Goal: Task Accomplishment & Management: Use online tool/utility

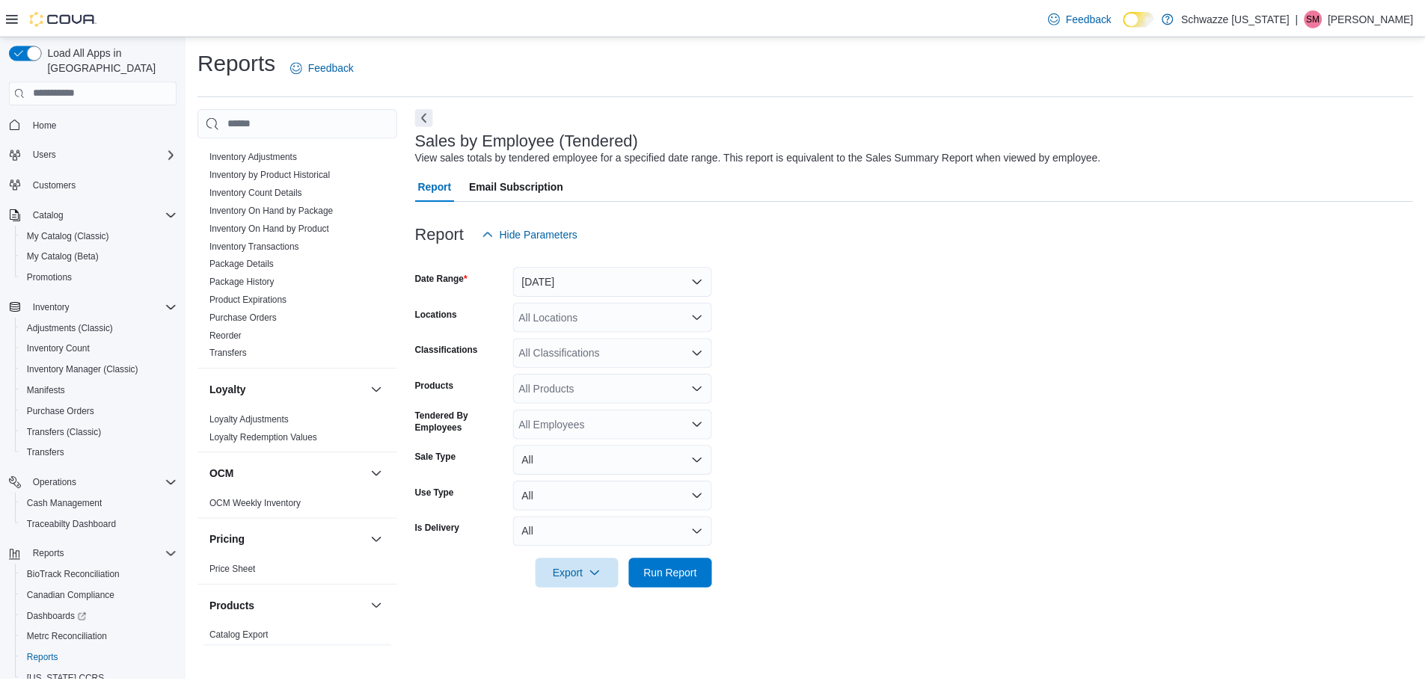
scroll to position [823, 0]
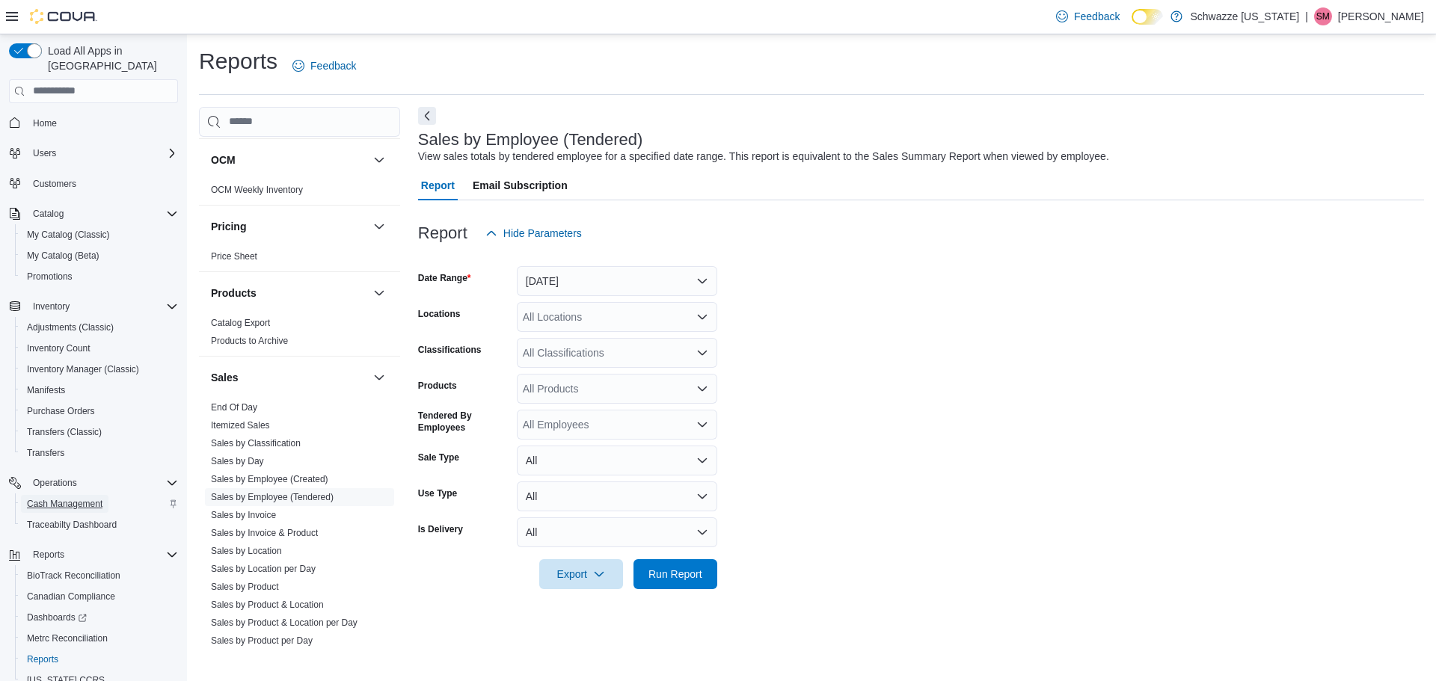
click at [64, 498] on span "Cash Management" at bounding box center [65, 504] width 76 height 12
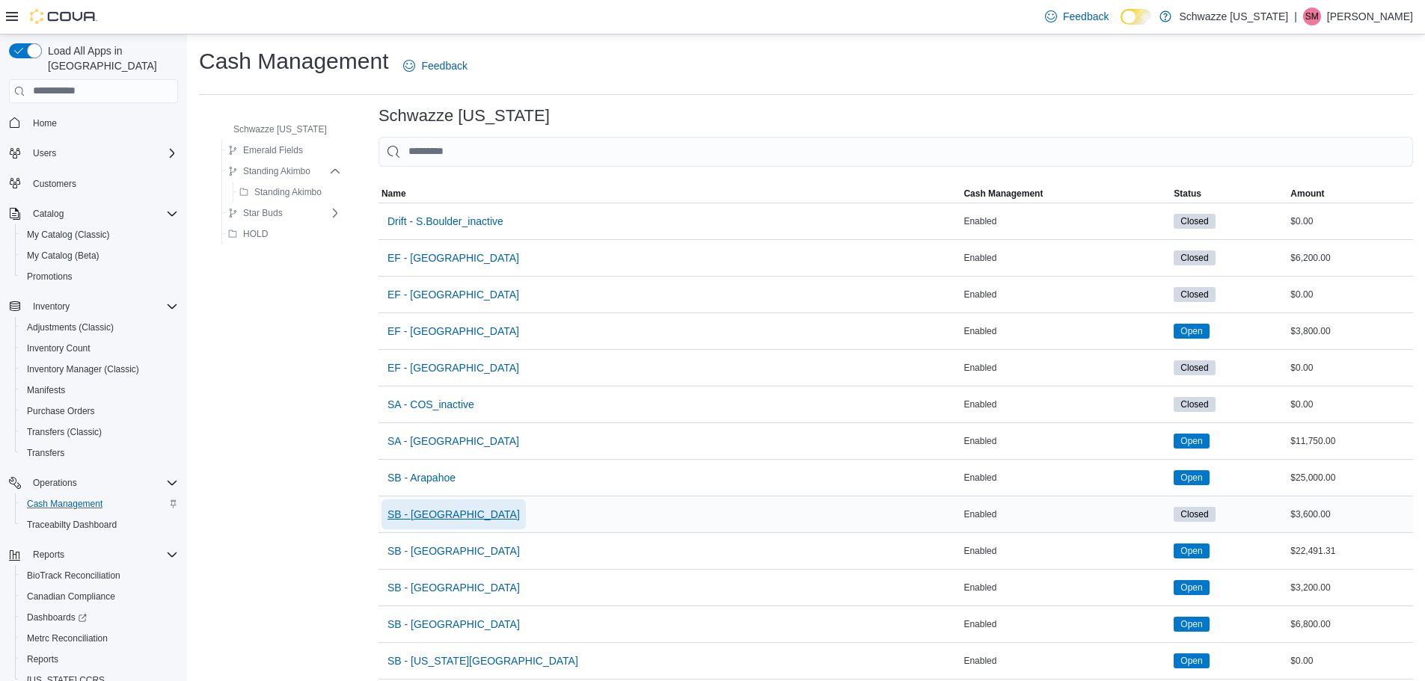
click at [419, 518] on span "SB - [GEOGRAPHIC_DATA]" at bounding box center [453, 514] width 132 height 15
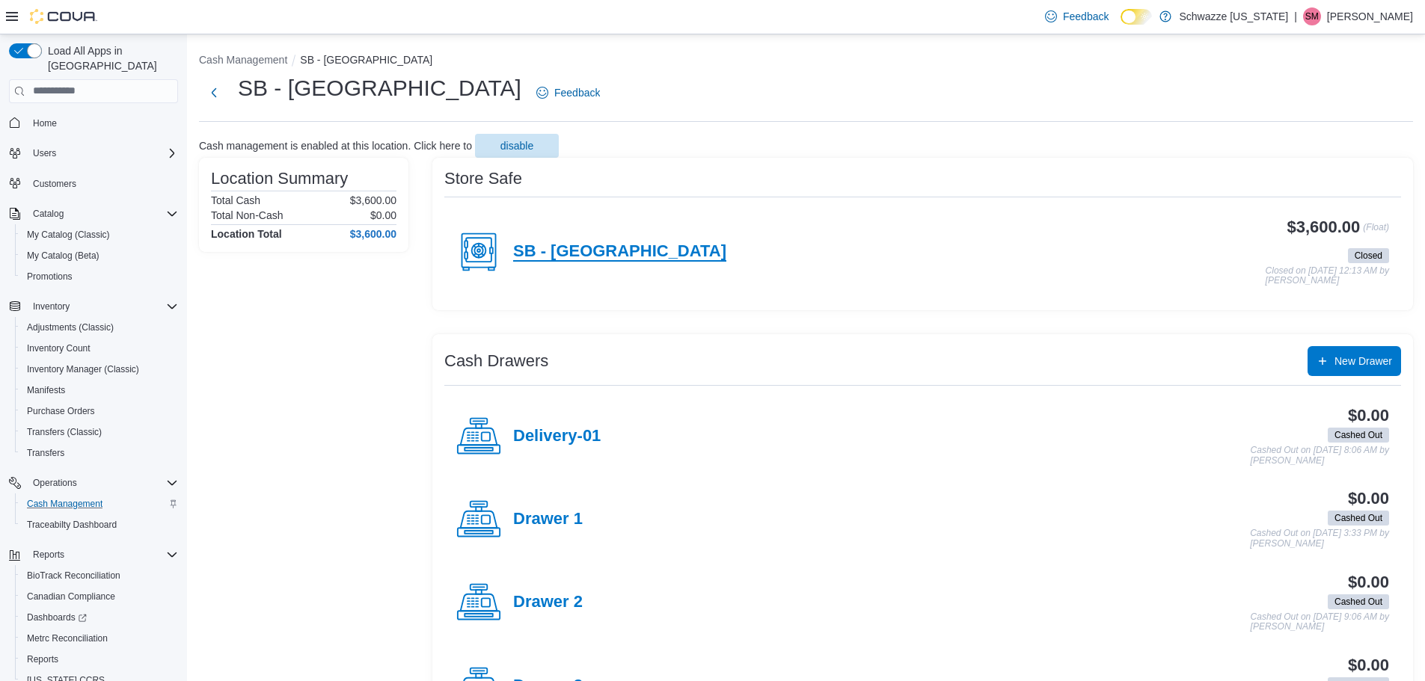
click at [571, 257] on h4 "SB - [GEOGRAPHIC_DATA]" at bounding box center [619, 251] width 213 height 19
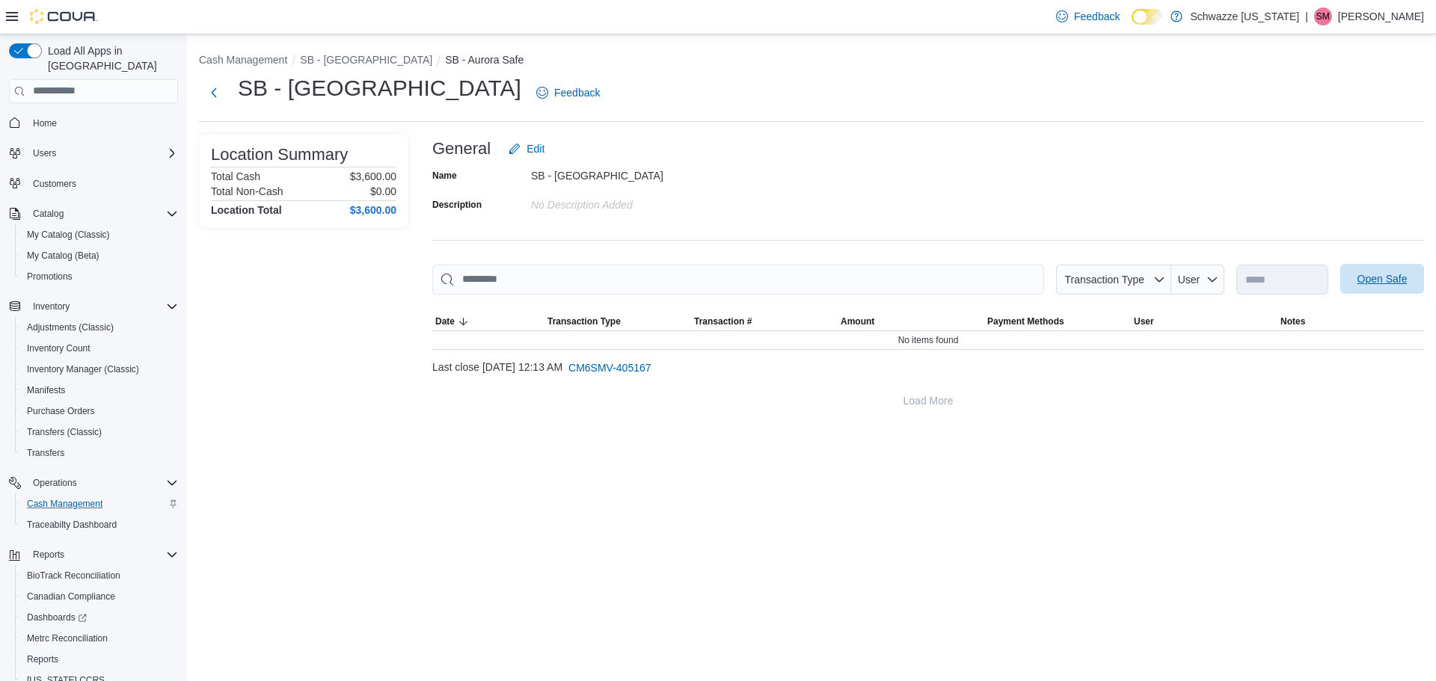
click at [1372, 277] on span "Open Safe" at bounding box center [1382, 278] width 50 height 15
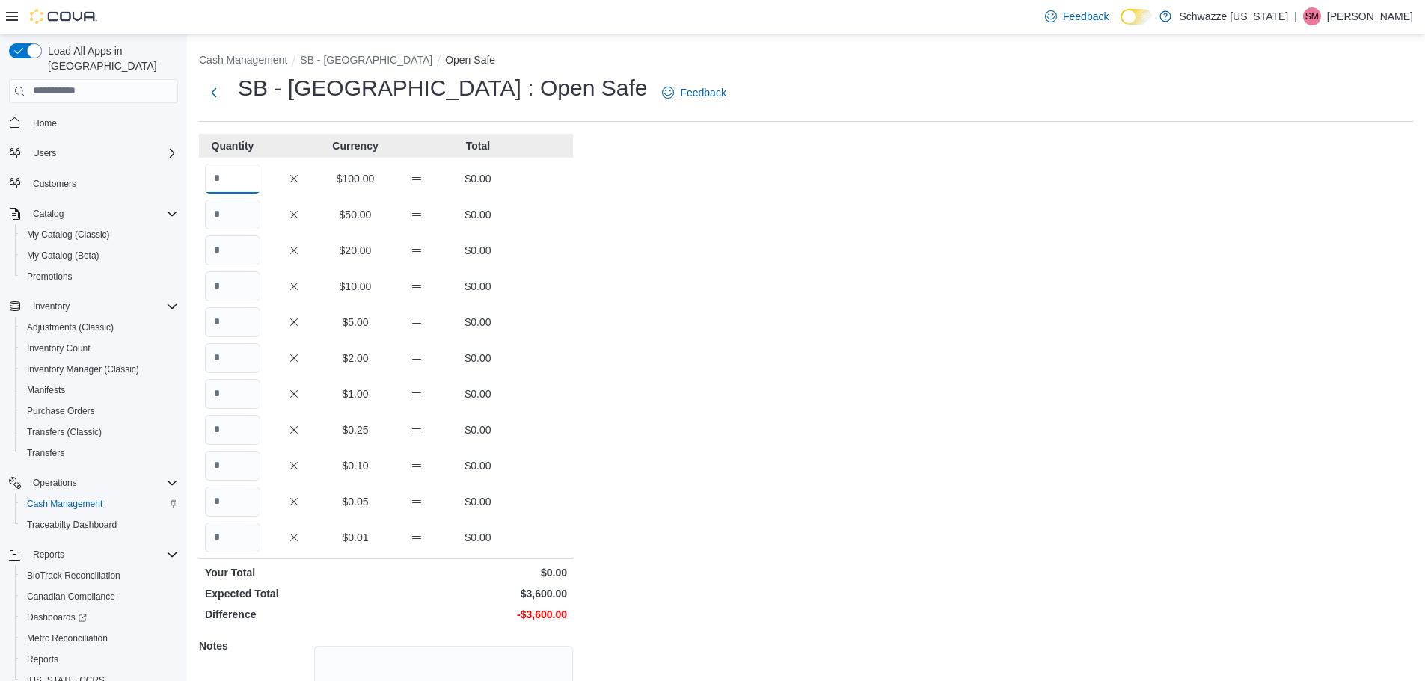
click at [215, 175] on input "Quantity" at bounding box center [232, 179] width 55 height 30
type input "**"
click at [862, 336] on div "Cash Management SB - Aurora Open Safe SB - [GEOGRAPHIC_DATA] : Open Safe Feedba…" at bounding box center [806, 424] width 1238 height 780
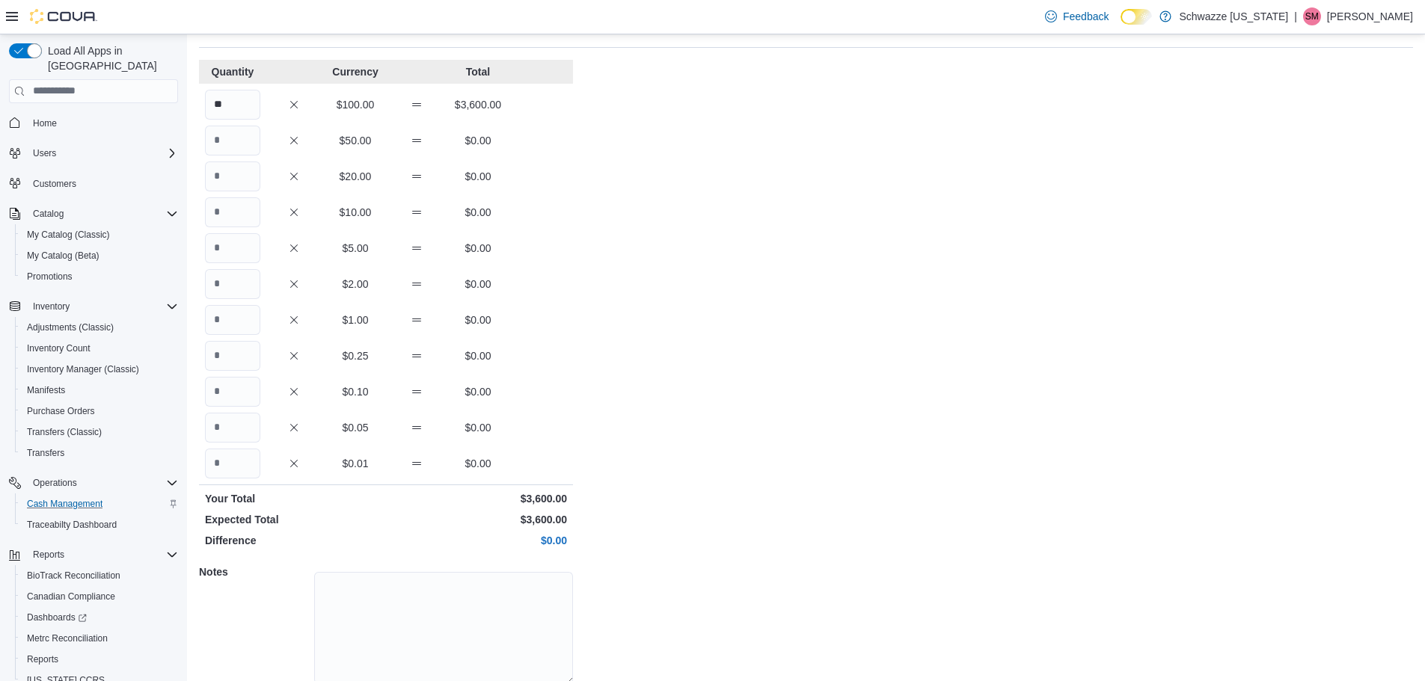
scroll to position [133, 0]
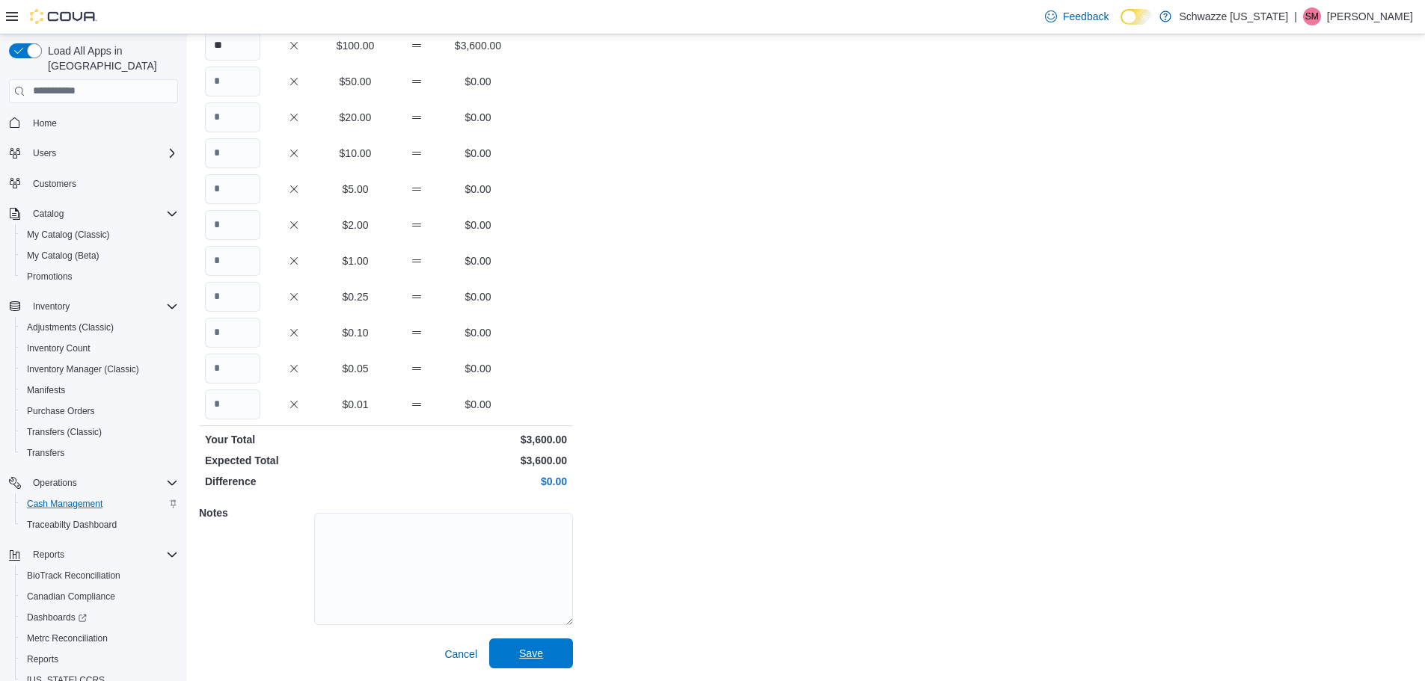
click at [555, 643] on span "Save" at bounding box center [531, 654] width 66 height 30
